Goal: Obtain resource: Obtain resource

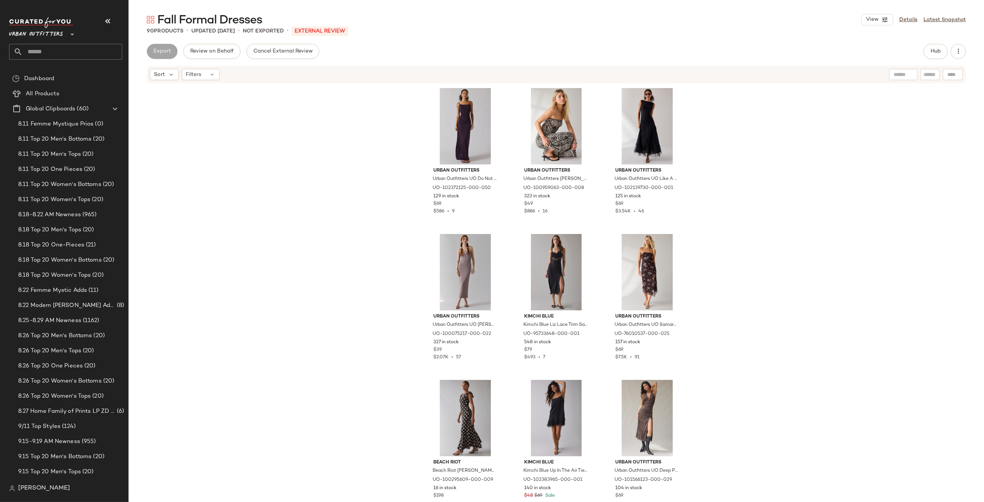
click at [160, 51] on div "Export" at bounding box center [162, 51] width 31 height 15
click at [290, 58] on button "Cancel External Review" at bounding box center [283, 51] width 73 height 15
click at [225, 53] on span "Export" at bounding box center [222, 51] width 18 height 6
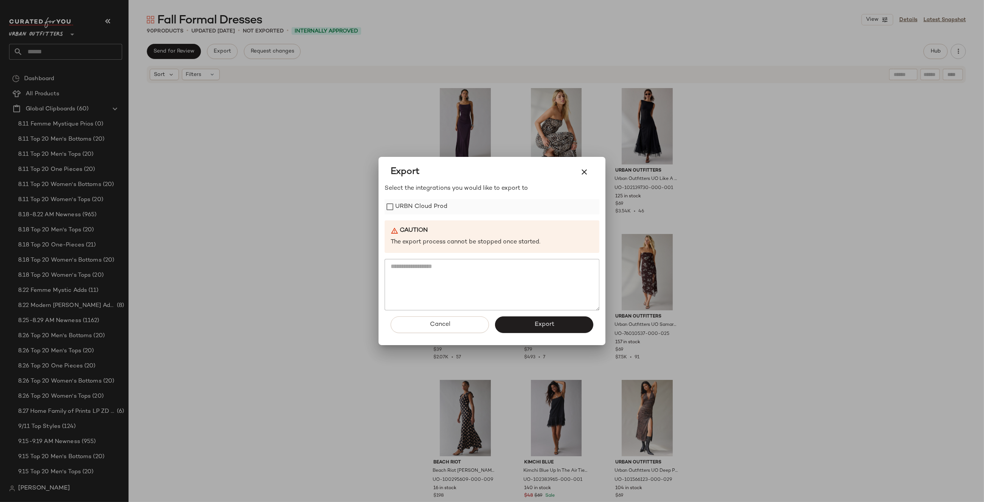
click at [419, 205] on label "URBN Cloud Prod" at bounding box center [421, 206] width 52 height 15
click at [551, 328] on button "Export" at bounding box center [544, 325] width 98 height 17
